Goal: Information Seeking & Learning: Learn about a topic

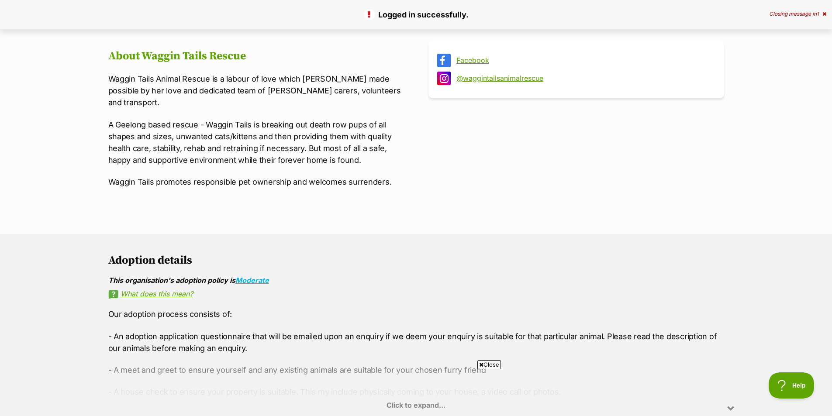
scroll to position [218, 0]
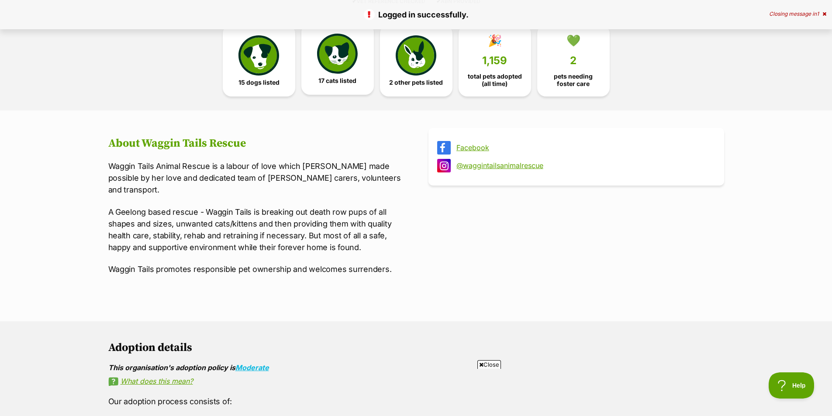
click at [346, 45] on img at bounding box center [337, 54] width 40 height 40
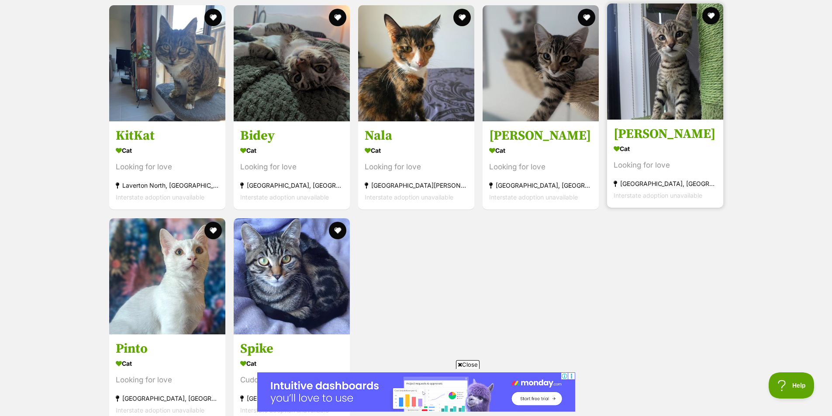
scroll to position [1138, 0]
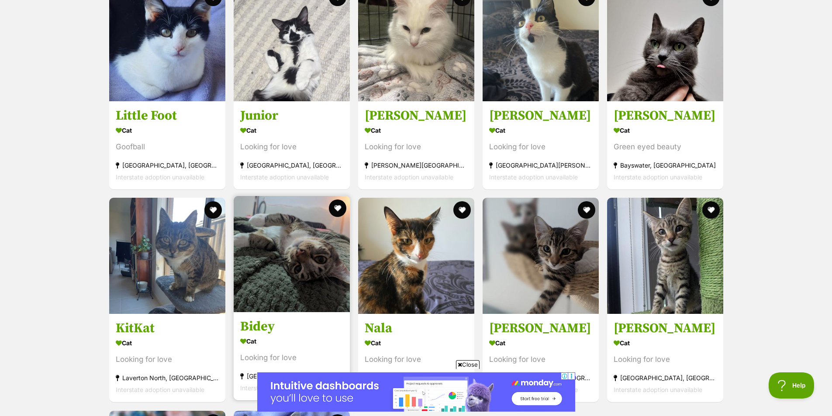
click at [303, 244] on img at bounding box center [292, 254] width 116 height 116
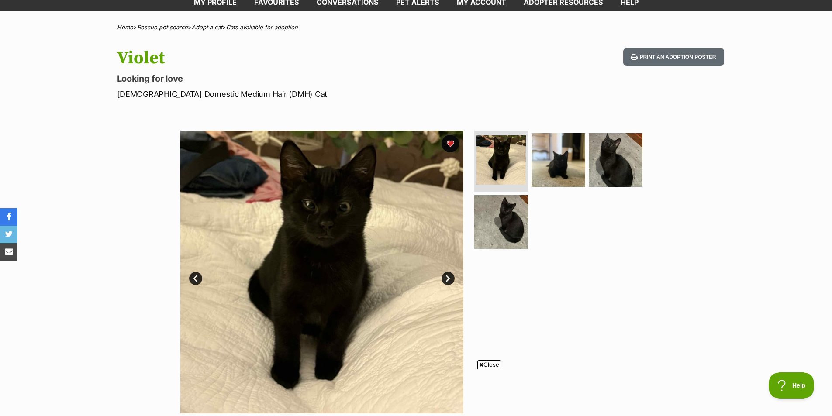
scroll to position [44, 0]
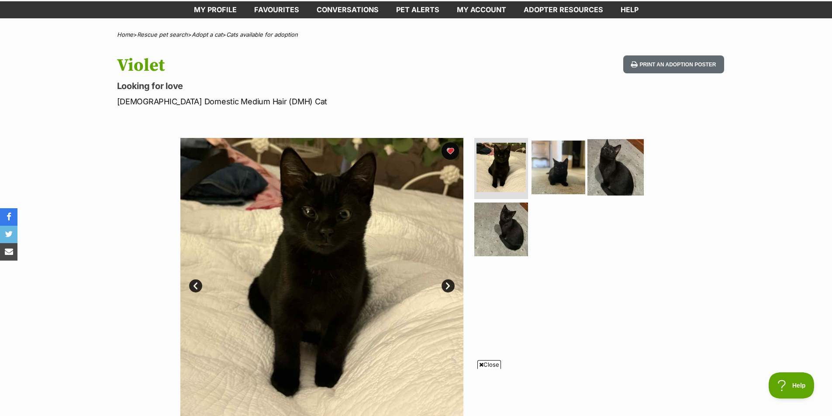
click at [627, 162] on img at bounding box center [616, 167] width 56 height 56
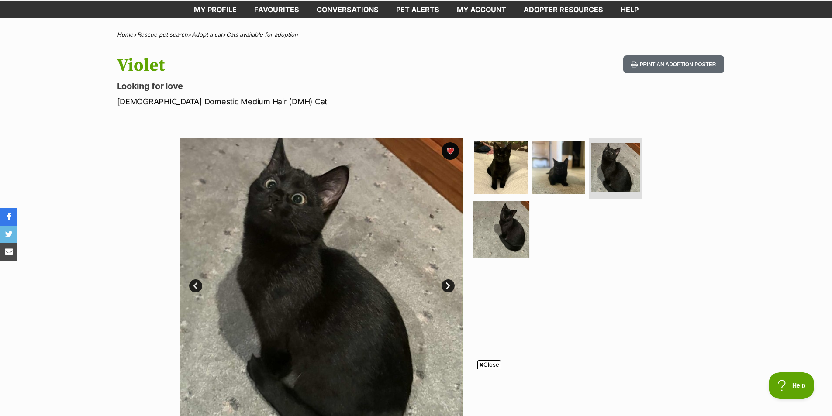
click at [504, 227] on img at bounding box center [501, 229] width 56 height 56
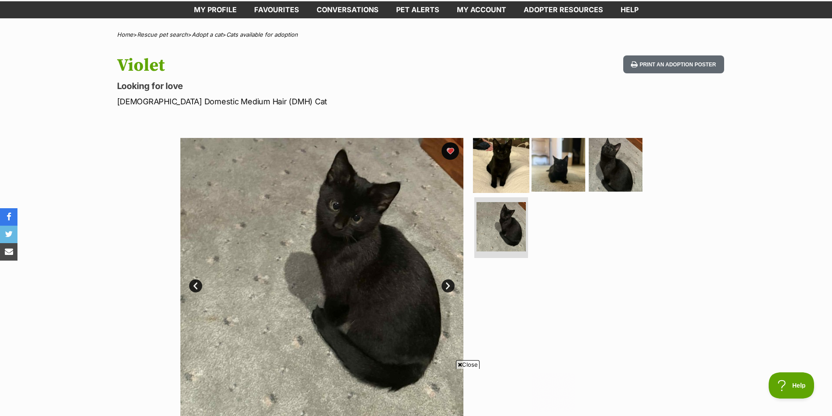
scroll to position [0, 0]
click at [512, 182] on img at bounding box center [501, 165] width 56 height 56
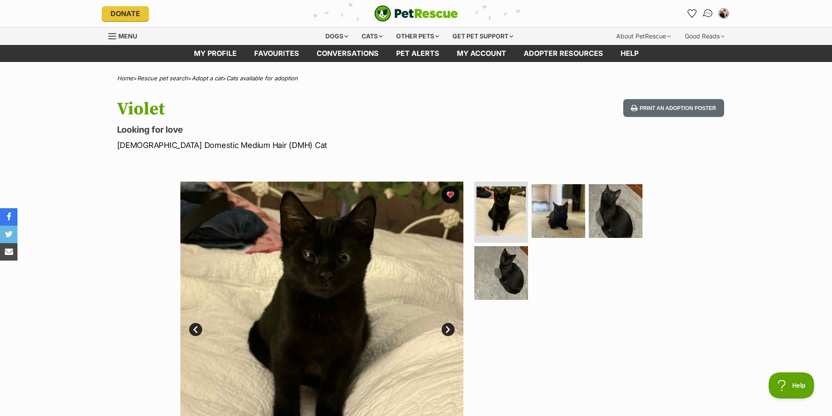
click at [709, 10] on img "Conversations" at bounding box center [708, 13] width 12 height 11
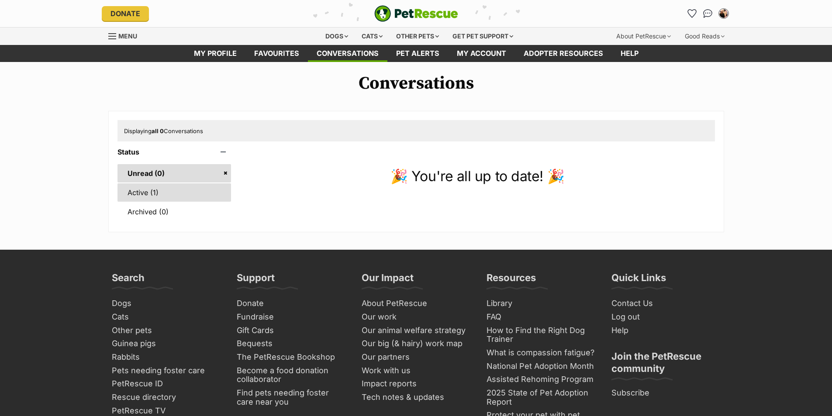
click at [190, 187] on link "Active (1)" at bounding box center [175, 192] width 114 height 18
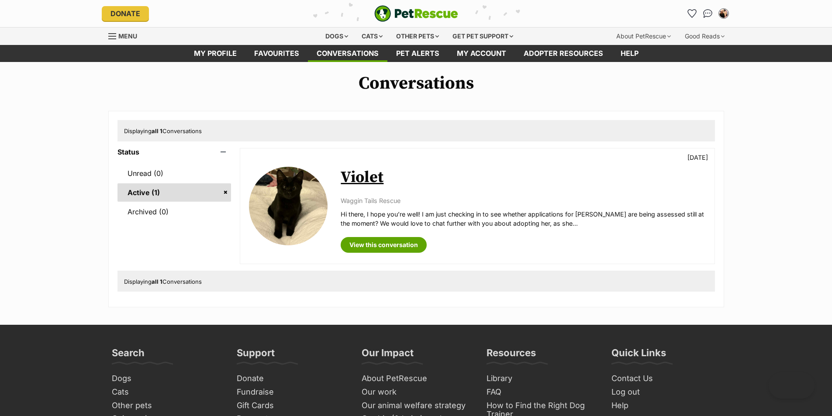
click at [369, 180] on link "Violet" at bounding box center [362, 178] width 43 height 20
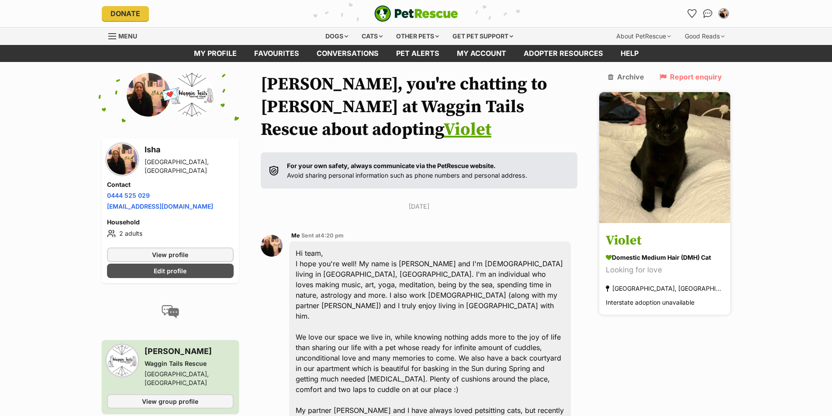
click at [627, 231] on h3 "Violet" at bounding box center [665, 241] width 118 height 20
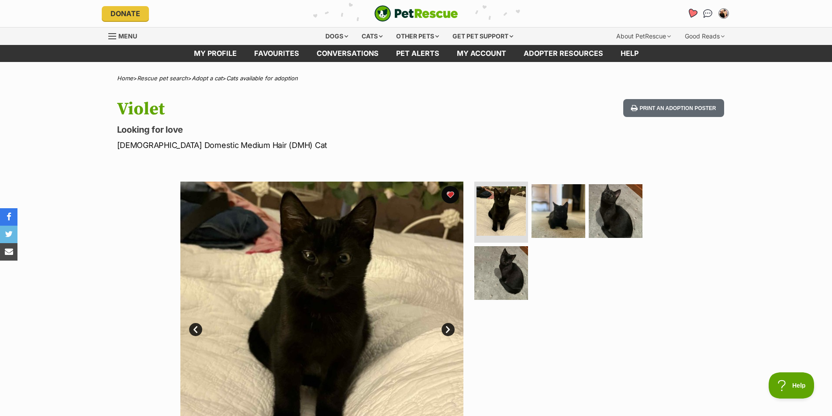
click at [696, 13] on icon "Favourites" at bounding box center [692, 13] width 10 height 10
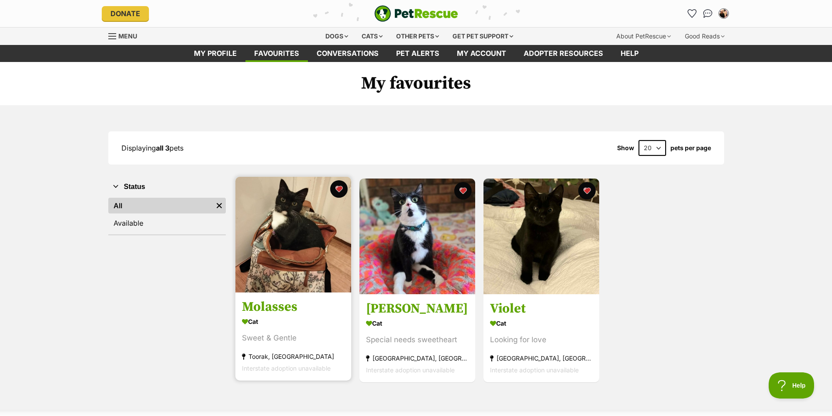
click at [287, 309] on h3 "Molasses" at bounding box center [293, 307] width 103 height 17
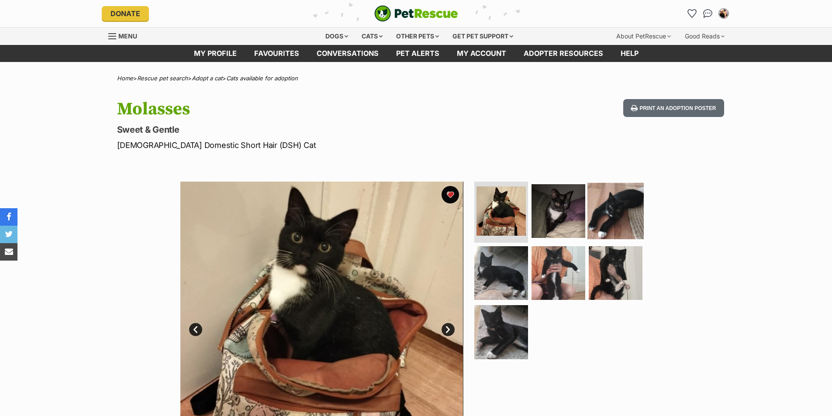
click at [599, 231] on img at bounding box center [616, 211] width 56 height 56
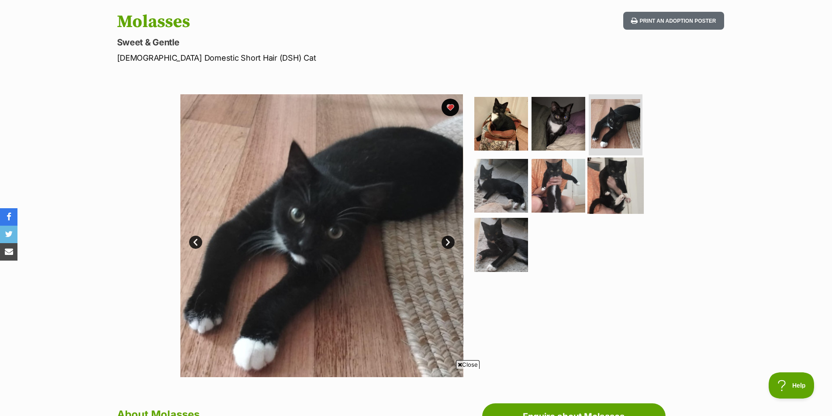
click at [602, 207] on img at bounding box center [616, 185] width 56 height 56
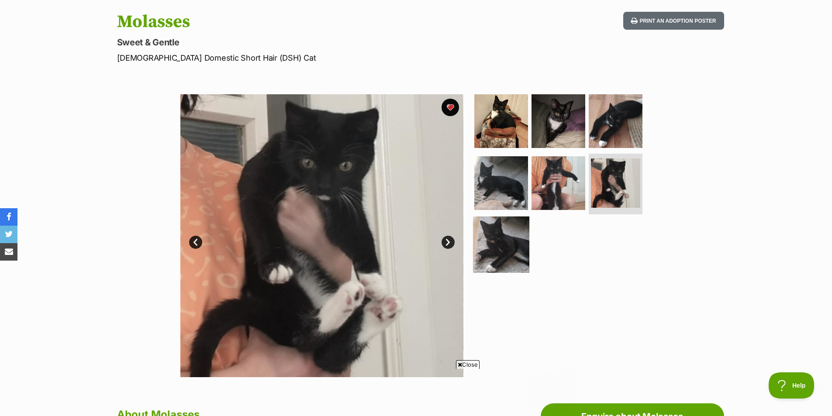
click at [501, 239] on img at bounding box center [501, 245] width 56 height 56
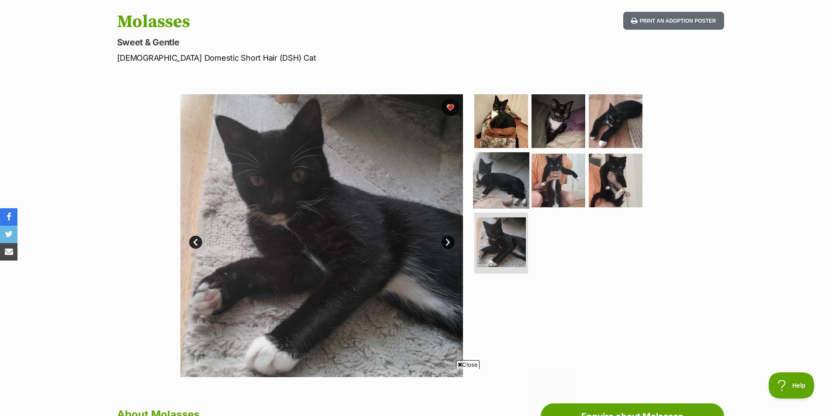
click at [505, 190] on img at bounding box center [501, 180] width 56 height 56
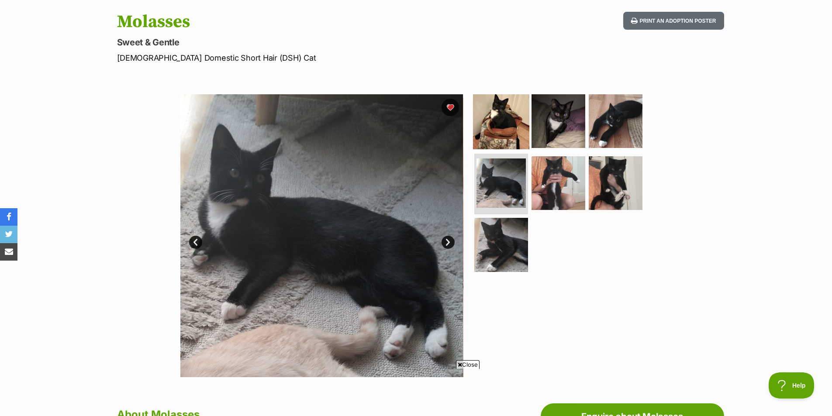
click at [504, 135] on img at bounding box center [501, 121] width 56 height 56
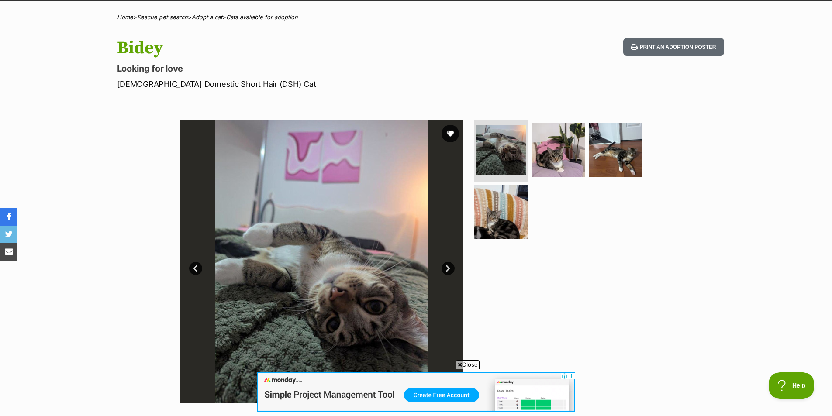
scroll to position [44, 0]
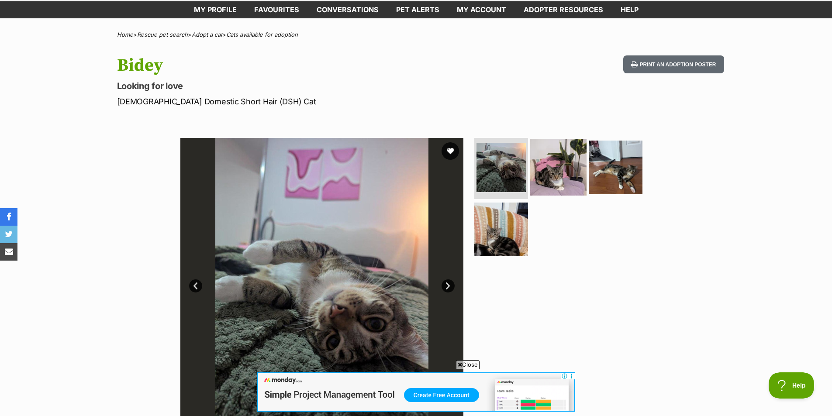
click at [549, 164] on img at bounding box center [558, 167] width 56 height 56
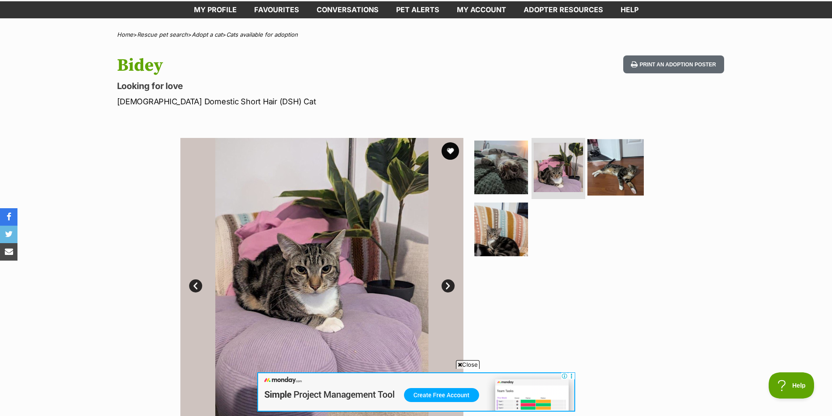
click at [609, 178] on img at bounding box center [616, 167] width 56 height 56
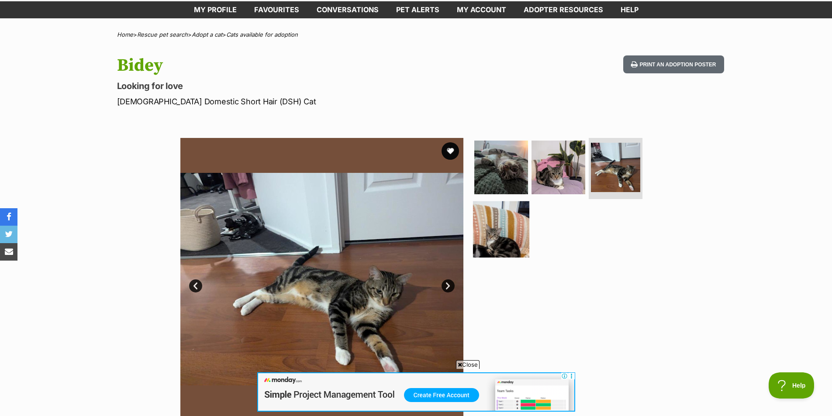
click at [511, 227] on img at bounding box center [501, 229] width 56 height 56
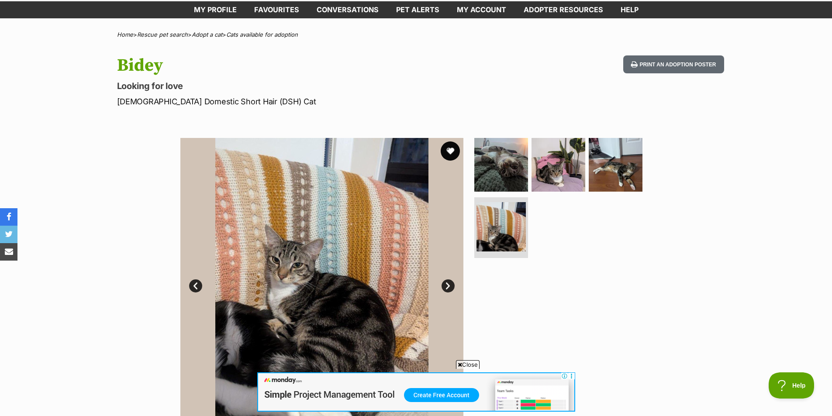
click at [456, 157] on button "favourite" at bounding box center [450, 151] width 19 height 19
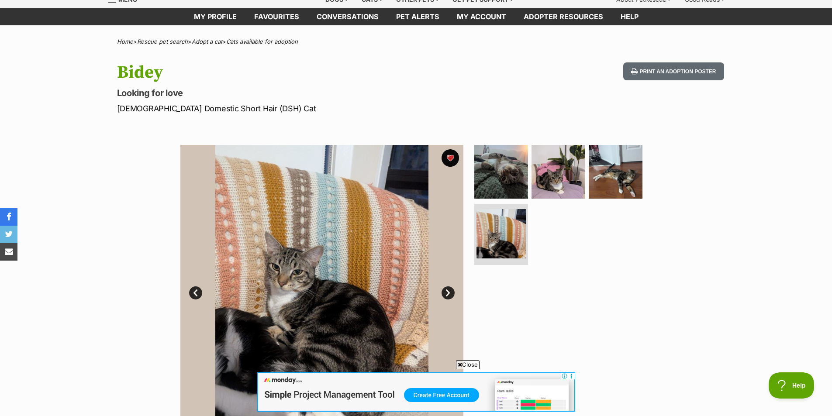
scroll to position [0, 0]
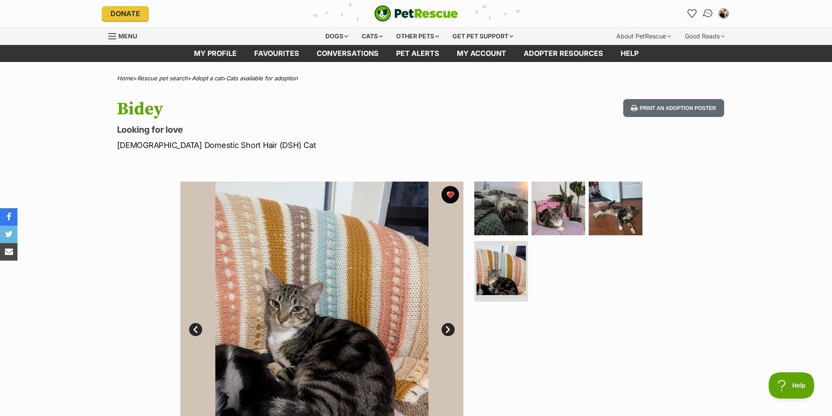
click at [711, 15] on img "Conversations" at bounding box center [708, 13] width 12 height 11
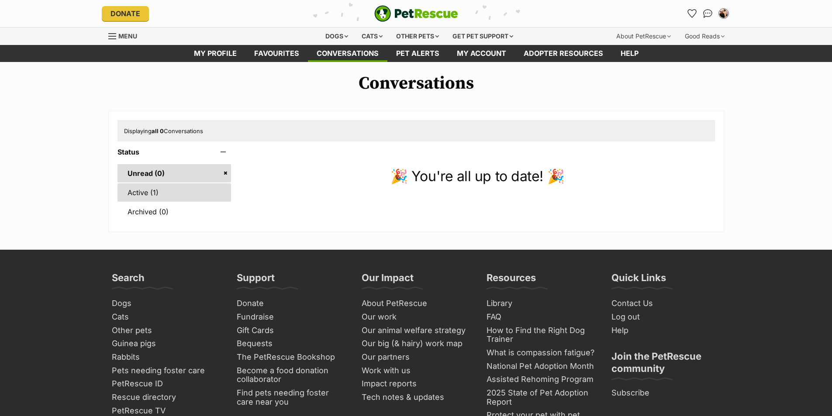
click at [172, 196] on link "Active (1)" at bounding box center [175, 192] width 114 height 18
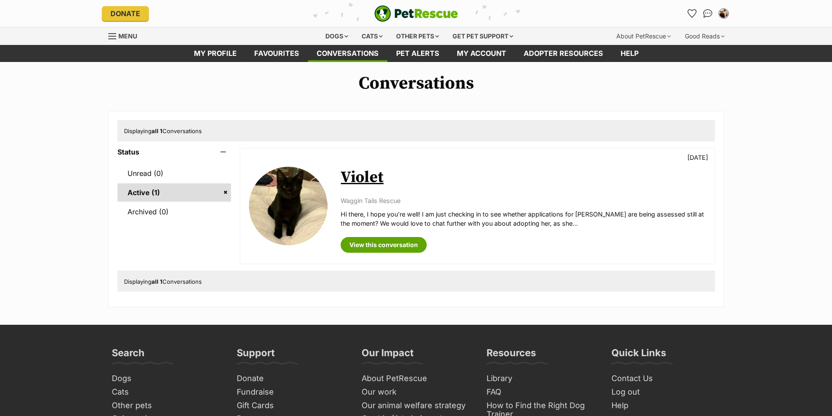
click at [358, 177] on link "Violet" at bounding box center [362, 178] width 43 height 20
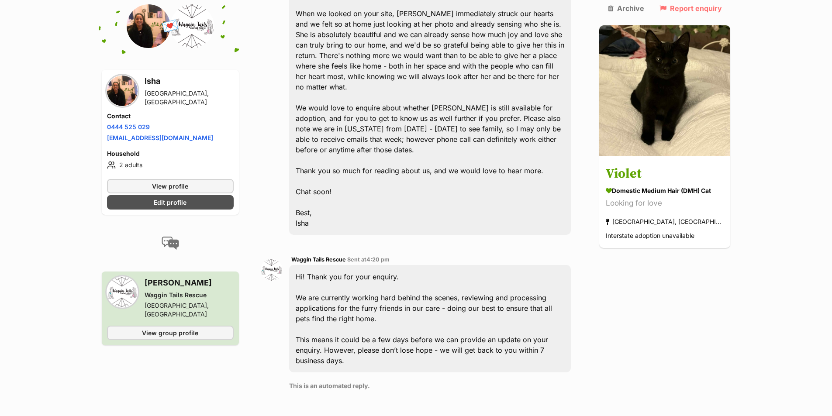
scroll to position [659, 0]
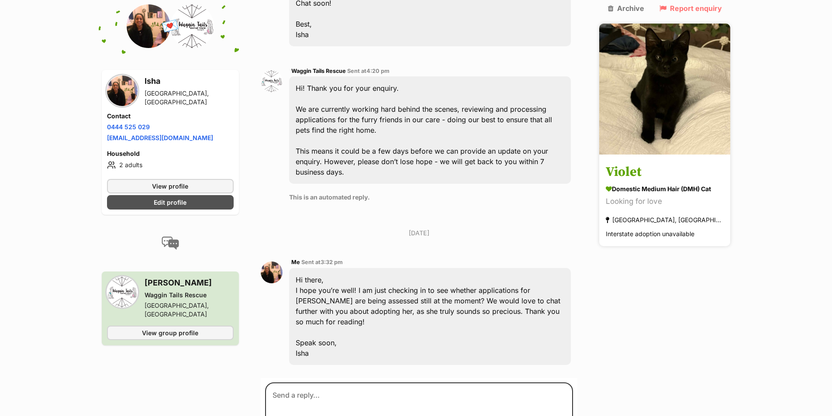
click at [635, 165] on h3 "Violet" at bounding box center [665, 173] width 118 height 20
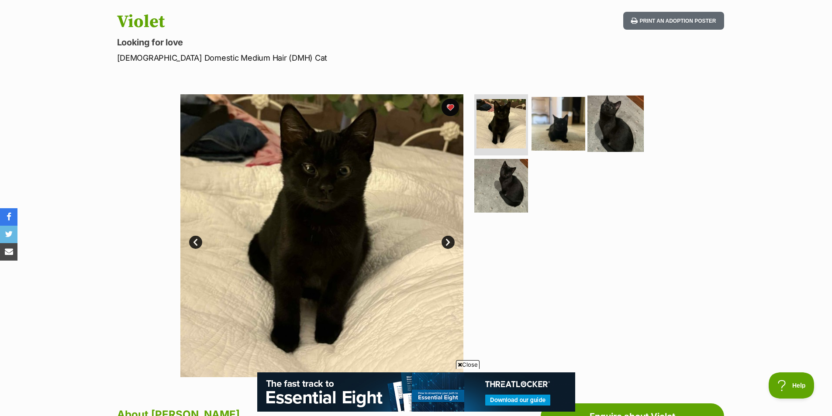
click at [608, 147] on img at bounding box center [616, 124] width 56 height 56
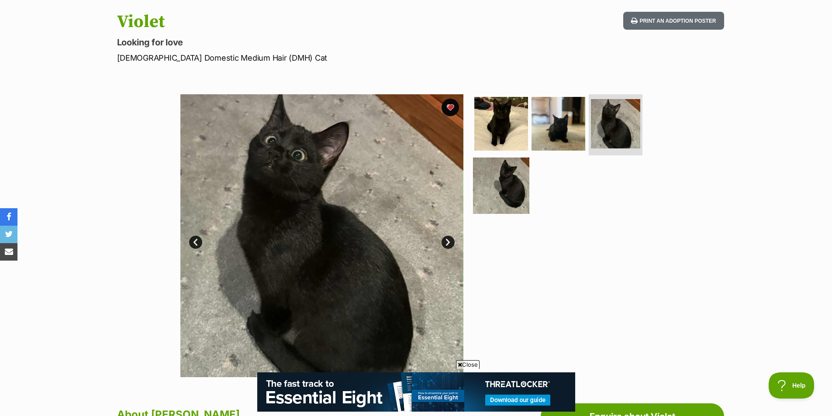
click at [511, 194] on img at bounding box center [501, 185] width 56 height 56
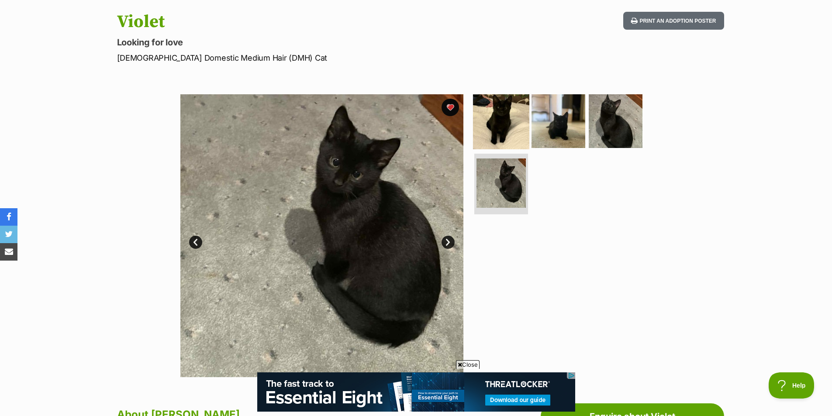
click at [515, 138] on img at bounding box center [501, 121] width 56 height 56
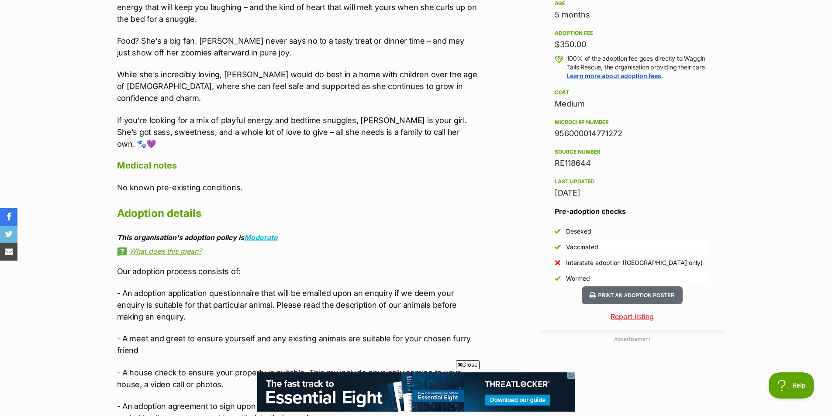
scroll to position [612, 0]
